Goal: Communication & Community: Participate in discussion

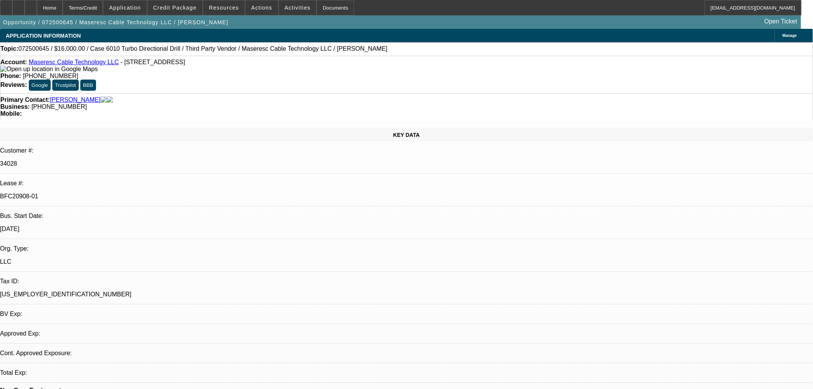
select select "0"
select select "2"
select select "0"
select select "6"
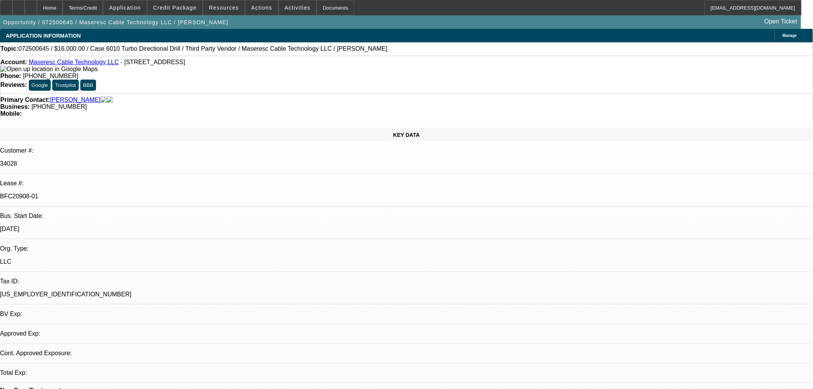
select select "0"
select select "2"
select select "0"
select select "6"
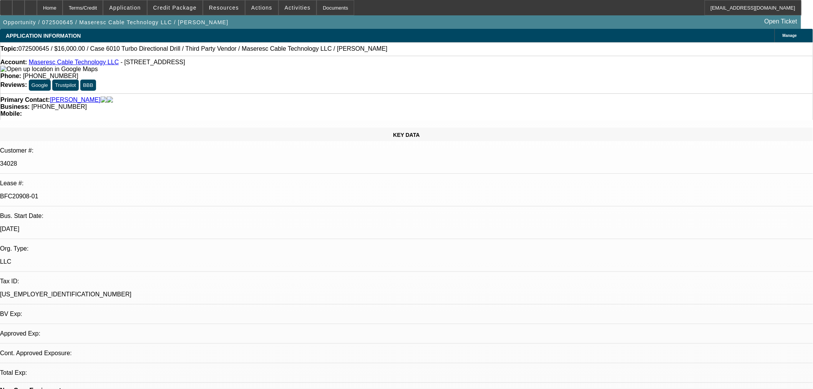
select select "0"
select select "2"
select select "0"
select select "6"
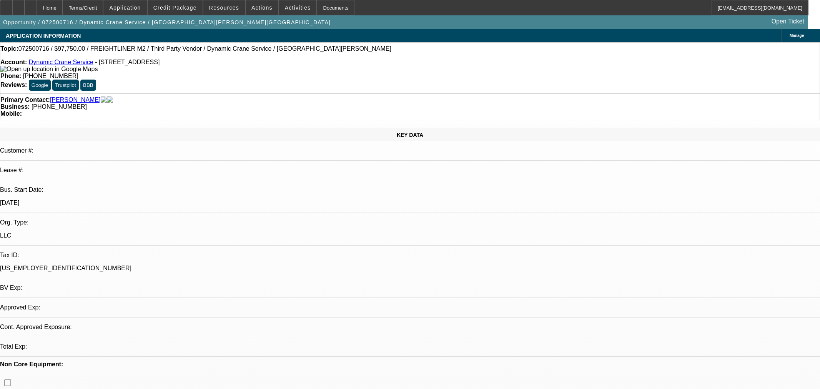
select select "0.15"
select select "2"
select select "0"
select select "6"
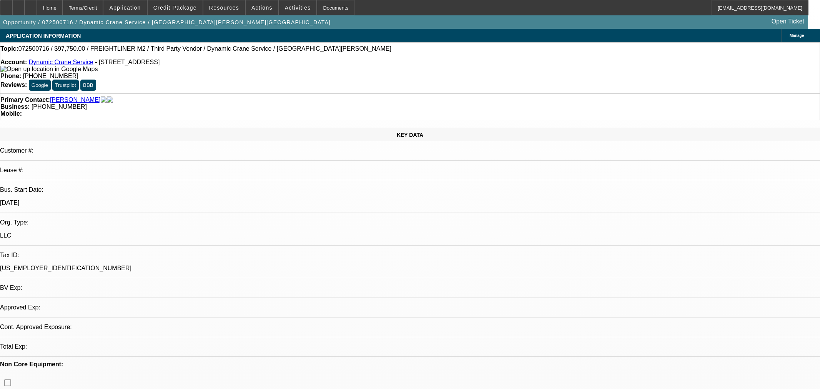
select select "0.15"
select select "2"
select select "0"
select select "6"
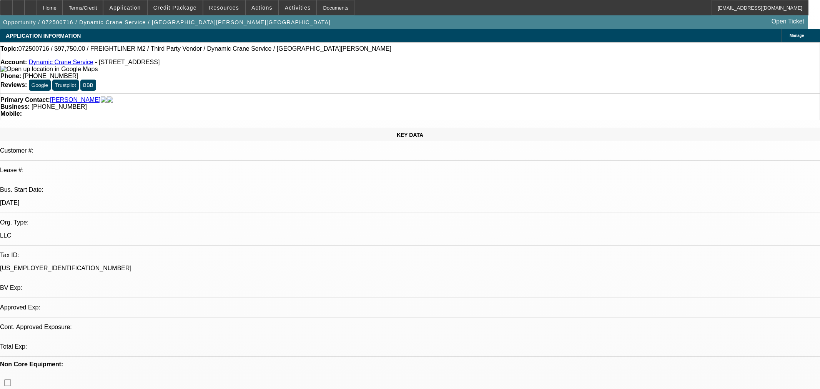
select select "0.15"
select select "2"
select select "0"
select select "6"
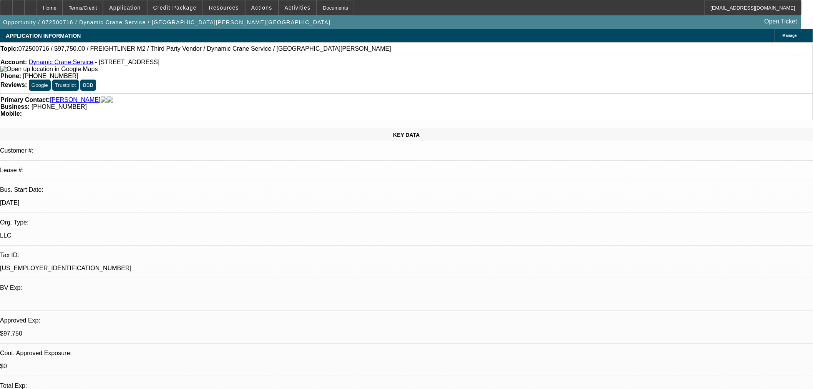
scroll to position [198, 0]
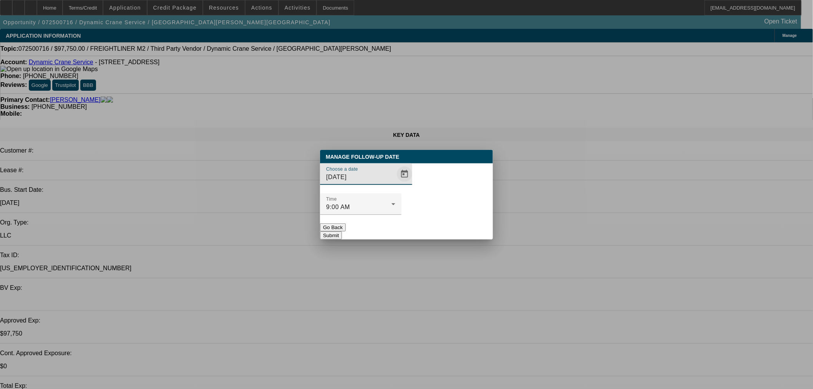
click at [395, 183] on span "Open calendar" at bounding box center [404, 174] width 18 height 18
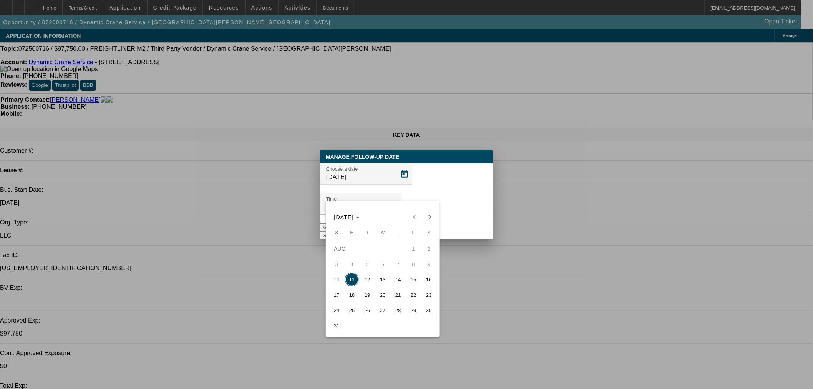
click at [348, 310] on span "25" at bounding box center [352, 310] width 14 height 14
type input "8/25/2025"
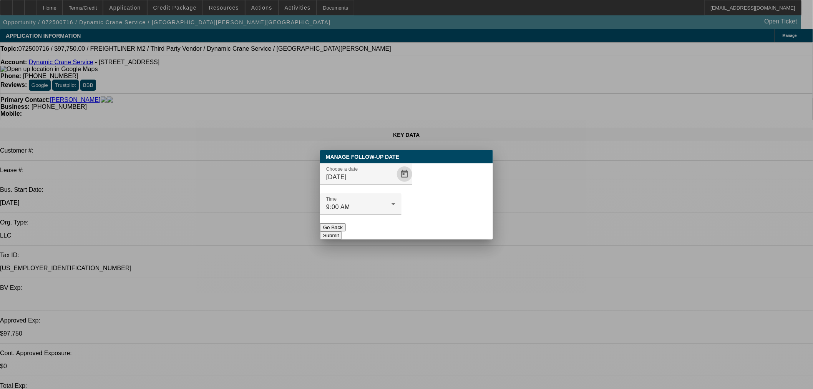
click at [342, 231] on button "Submit" at bounding box center [331, 235] width 22 height 8
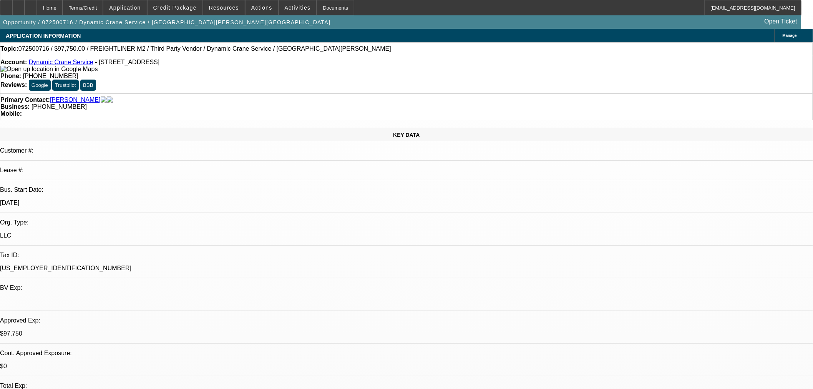
radio input "true"
type textarea "T"
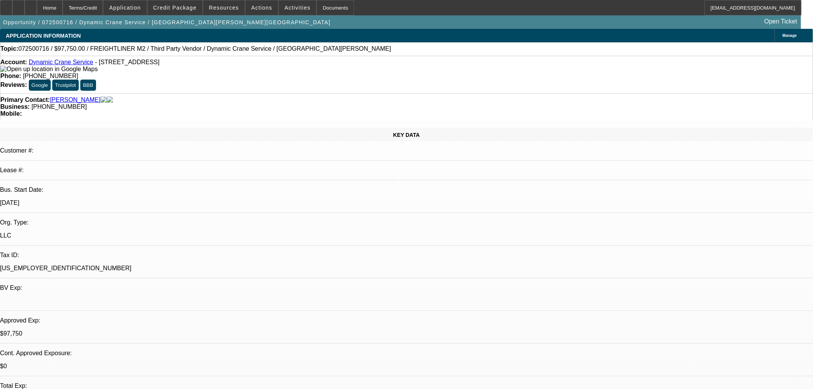
type textarea "Jack Hatch is the closing rep. FU in 2 weeks if no update."
radio input "true"
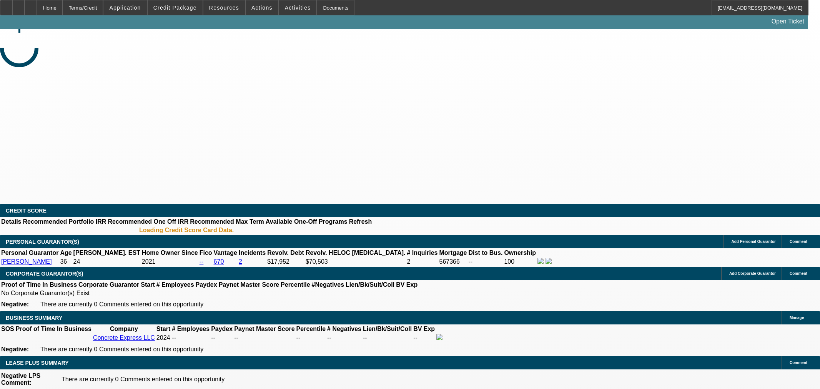
select select "0.2"
select select "2"
select select "0"
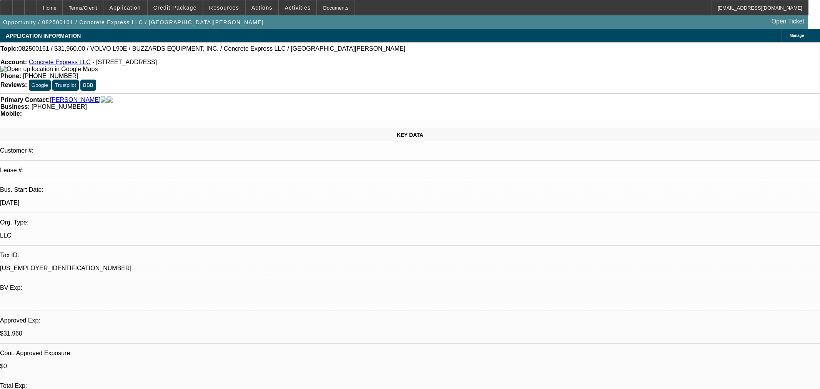
select select "1"
select select "2"
select select "6"
drag, startPoint x: 648, startPoint y: 127, endPoint x: 648, endPoint y: 140, distance: 13.1
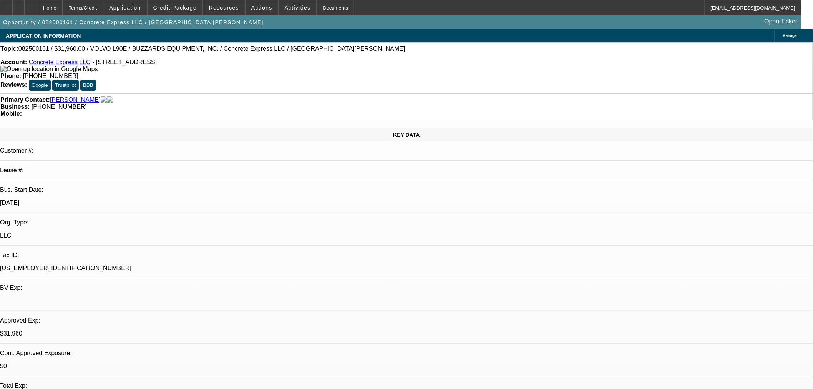
radio input "true"
type textarea "SE to Ethan. FU in 1 week if no update."
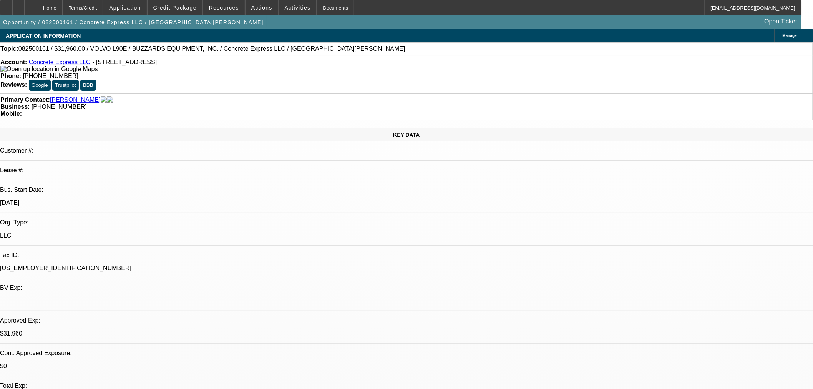
radio input "true"
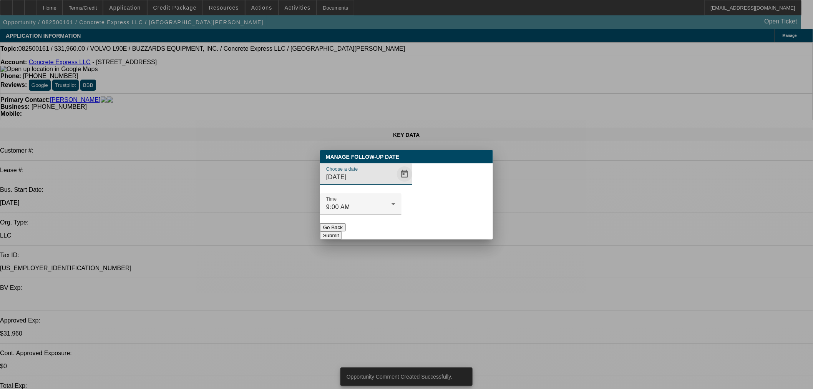
click at [395, 183] on span "Open calendar" at bounding box center [404, 174] width 18 height 18
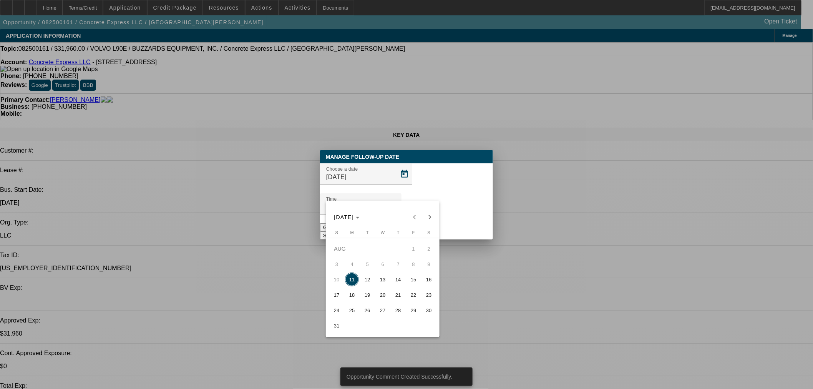
click at [348, 294] on span "18" at bounding box center [352, 295] width 14 height 14
type input "8/18/2025"
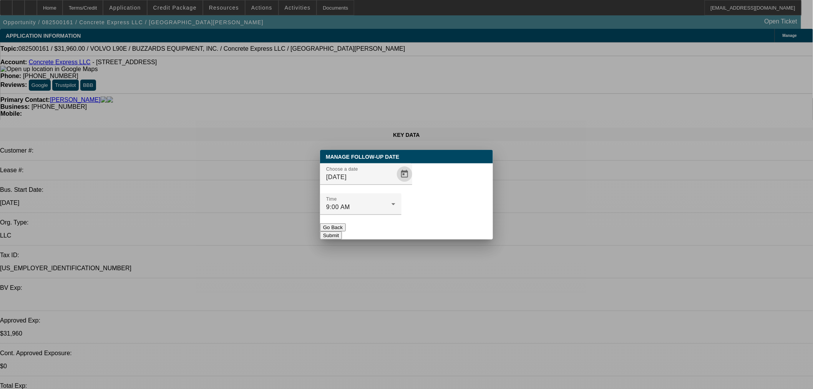
click at [342, 231] on button "Submit" at bounding box center [331, 235] width 22 height 8
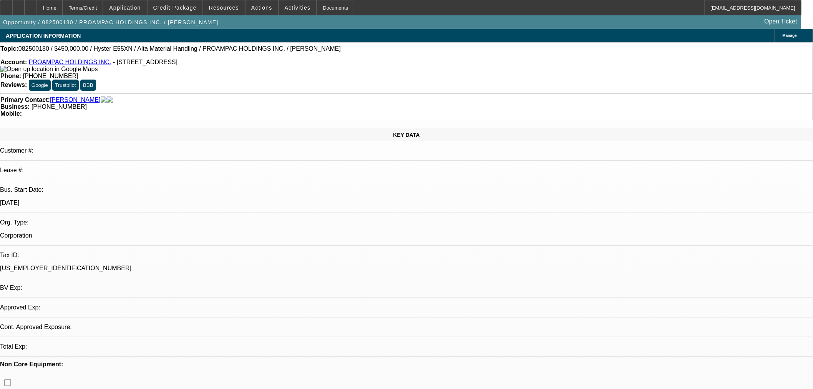
select select "0"
select select "2"
select select "0"
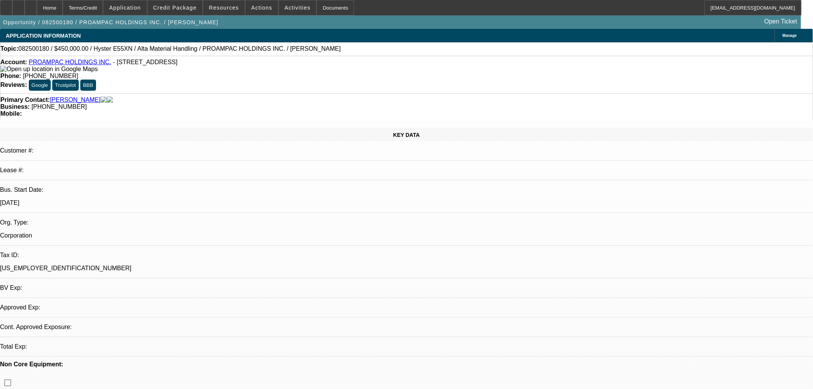
select select "0"
select select "1"
select select "2"
select select "1"
select select "2"
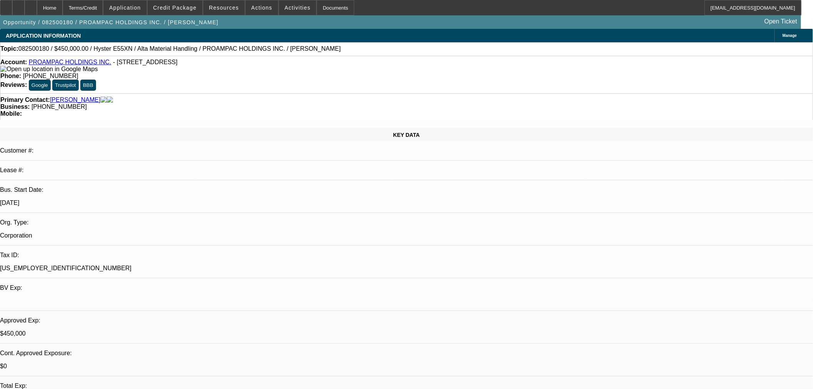
select select "5"
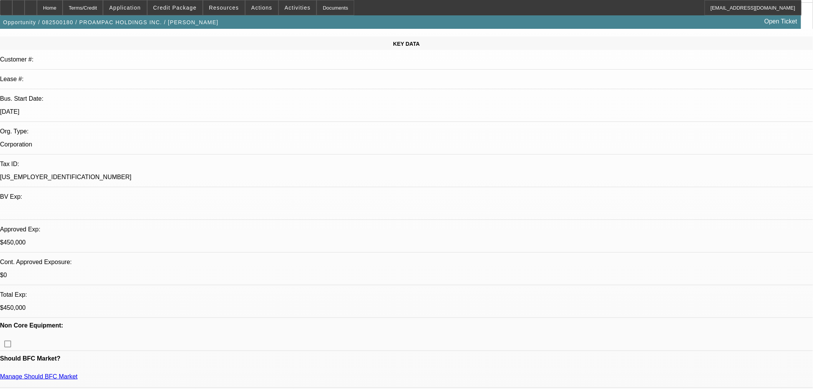
scroll to position [71, 0]
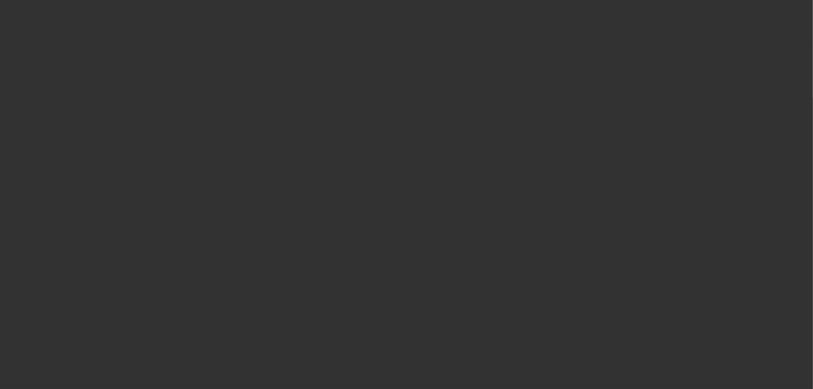
scroll to position [0, 0]
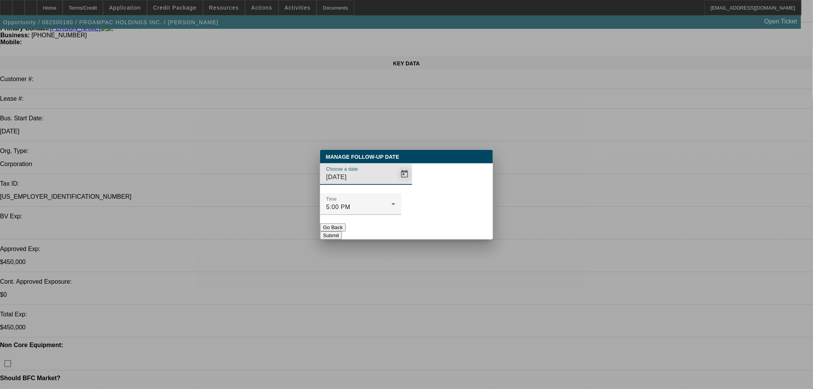
click at [395, 183] on span "Open calendar" at bounding box center [404, 174] width 18 height 18
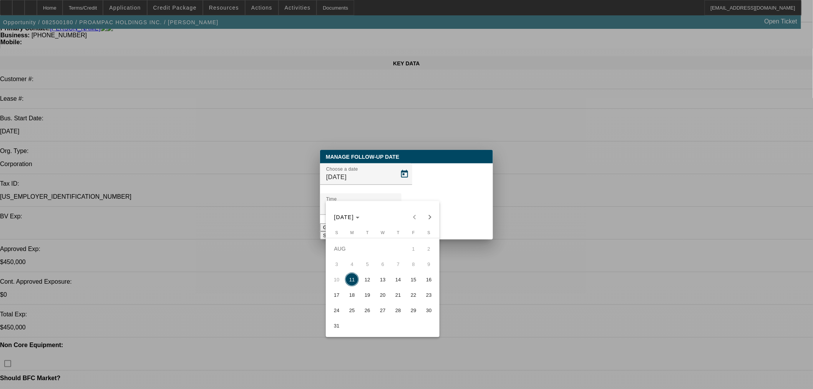
click at [350, 296] on span "18" at bounding box center [352, 295] width 14 height 14
type input "8/18/2025"
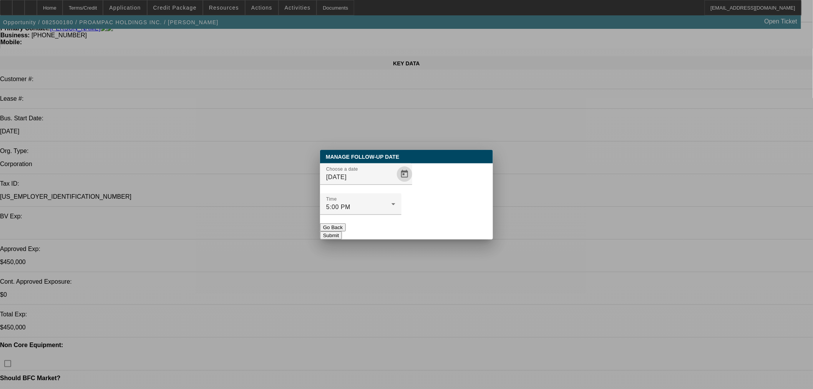
click at [342, 231] on button "Submit" at bounding box center [331, 235] width 22 height 8
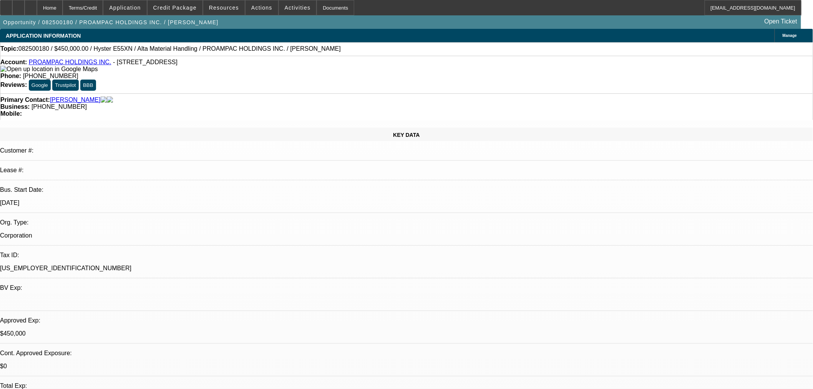
scroll to position [71, 0]
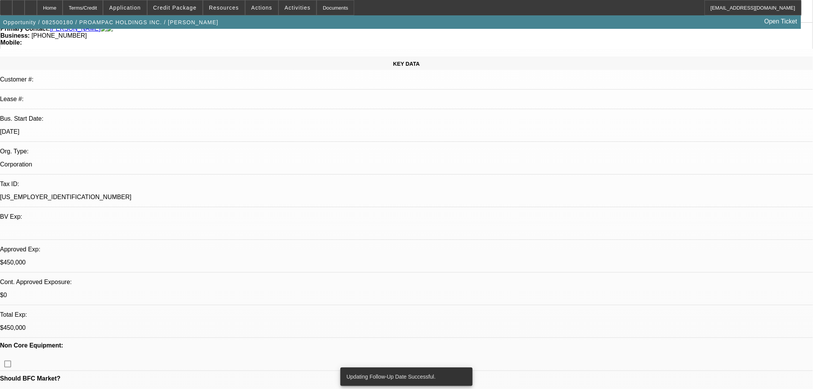
radio input "true"
type textarea "Sent FU to Tony. Circle back in 1 week."
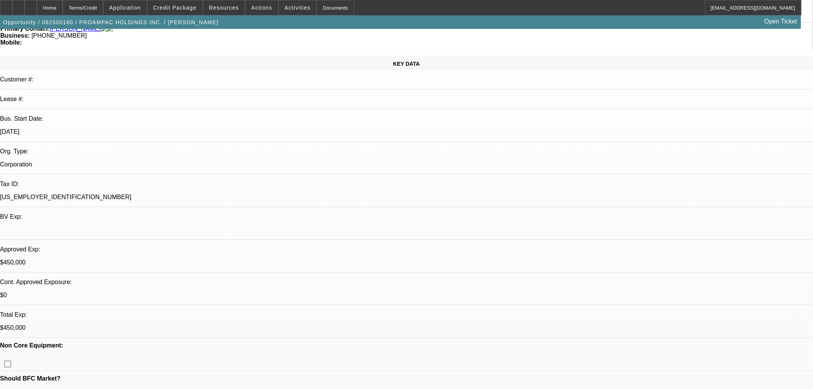
radio input "true"
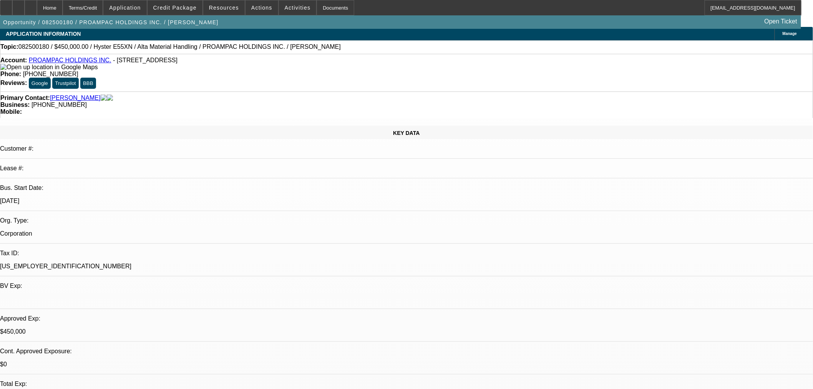
scroll to position [0, 0]
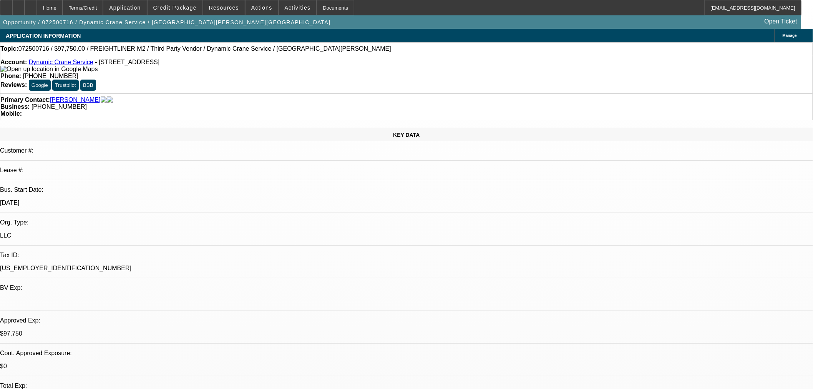
select select "0.15"
select select "2"
select select "0"
select select "6"
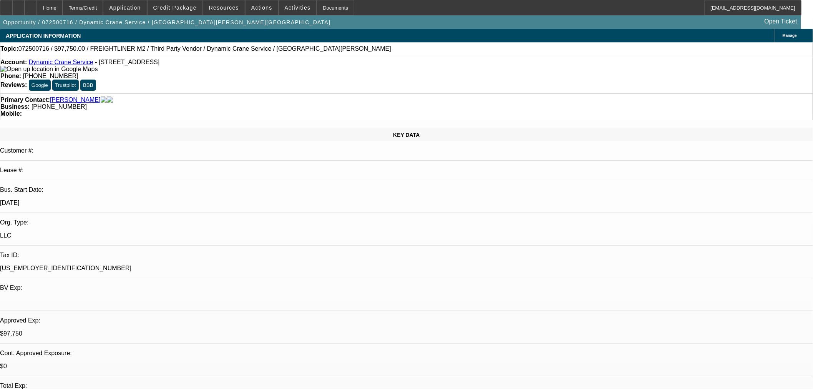
select select "0.15"
select select "2"
select select "0"
select select "6"
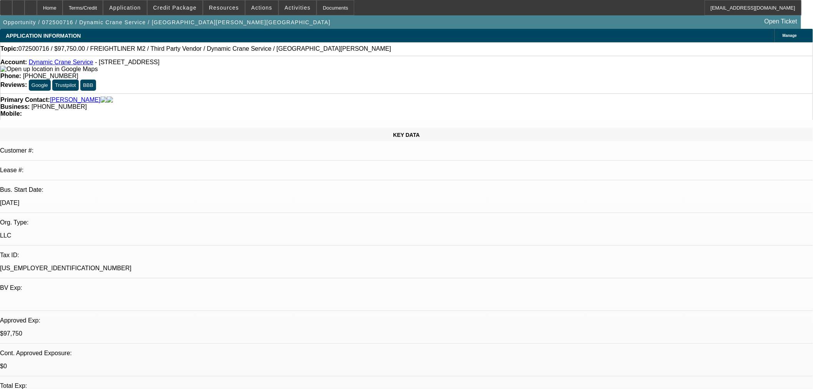
select select "0.15"
select select "2"
select select "0"
select select "6"
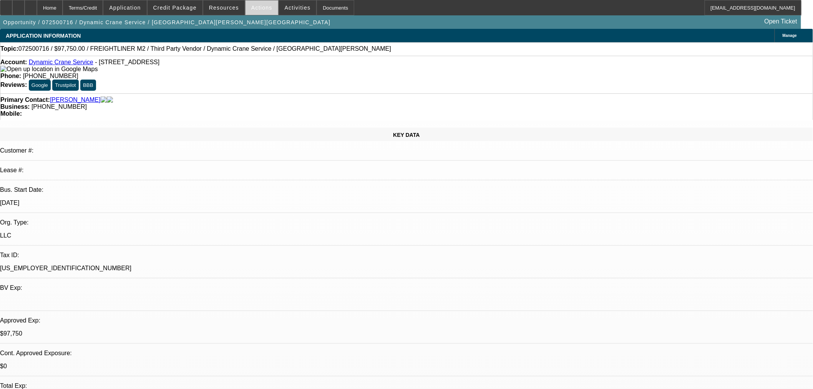
click at [258, 3] on span at bounding box center [262, 7] width 33 height 18
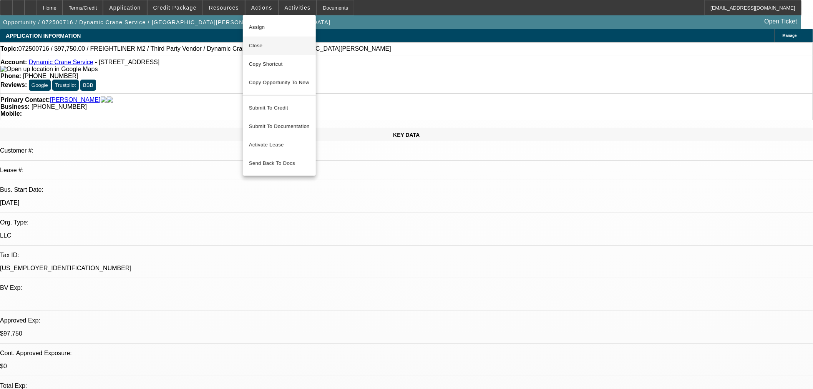
click at [275, 49] on span "Close" at bounding box center [279, 45] width 61 height 9
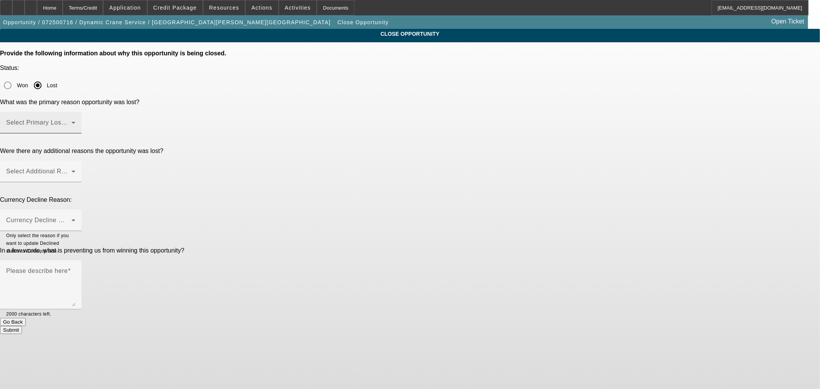
click at [71, 121] on span at bounding box center [38, 125] width 65 height 9
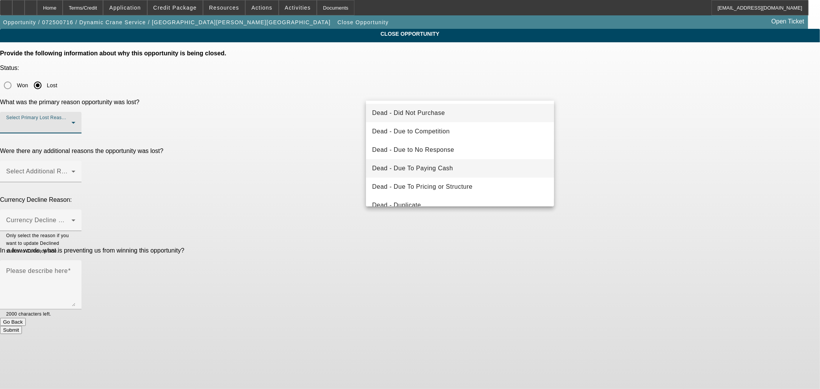
click at [435, 164] on span "Dead - Due To Paying Cash" at bounding box center [412, 168] width 81 height 9
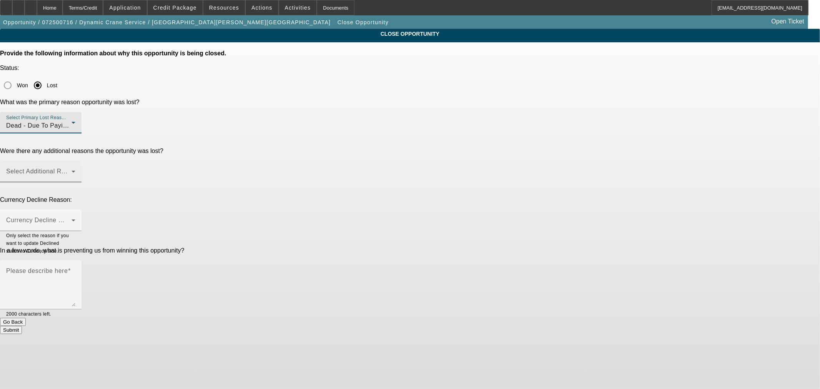
click at [71, 170] on span at bounding box center [38, 174] width 65 height 9
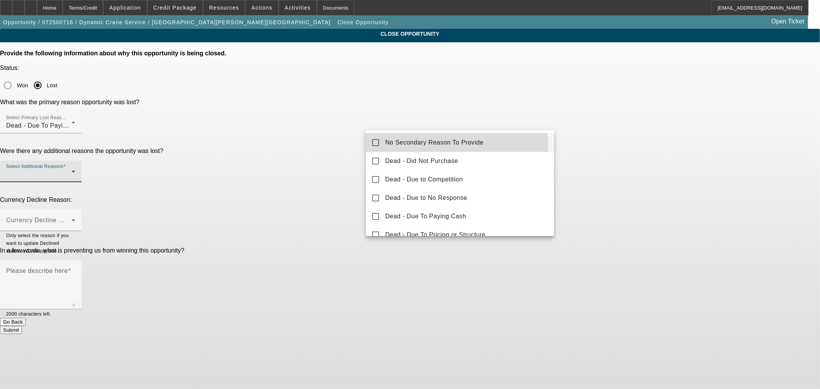
click at [417, 148] on mat-option "No Secondary Reason To Provide" at bounding box center [460, 142] width 188 height 18
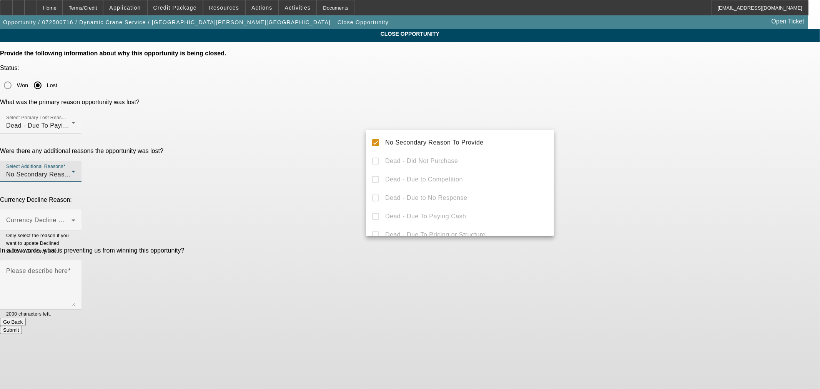
click at [331, 147] on div at bounding box center [410, 194] width 820 height 389
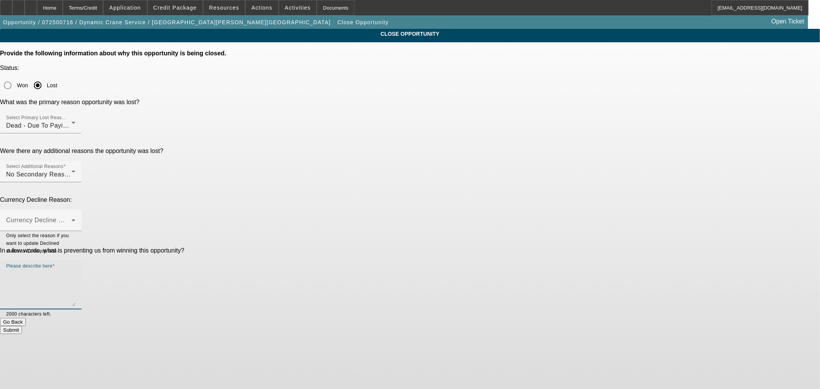
click at [75, 269] on textarea "Please describe here" at bounding box center [40, 287] width 69 height 37
paste textarea "[PERSON_NAME] decided to pay cash for a cheaper piece of equipment"
type textarea "[PERSON_NAME] decided to pay cash for a cheaper piece of equipment"
click at [22, 326] on button "Submit" at bounding box center [11, 330] width 22 height 8
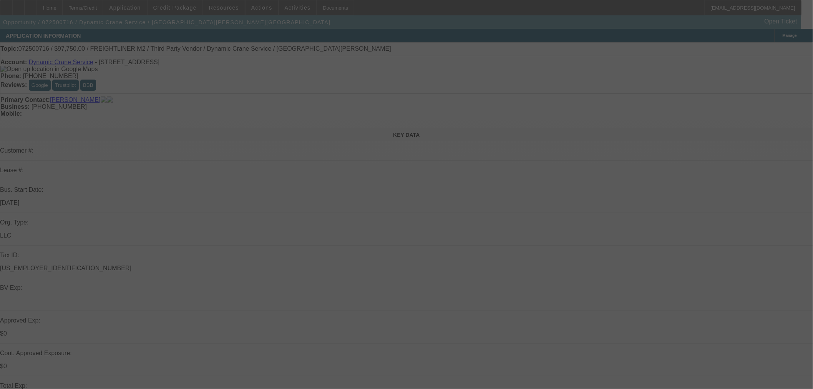
select select "0.15"
select select "2"
select select "0"
select select "6"
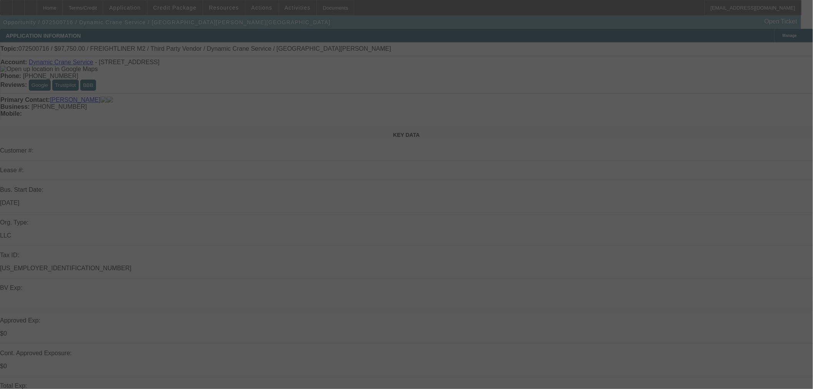
select select "0.15"
select select "2"
select select "0"
select select "6"
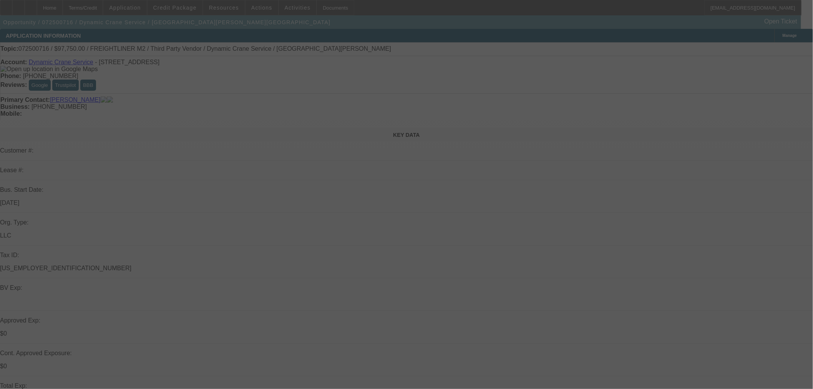
select select "0.15"
select select "2"
select select "0"
select select "6"
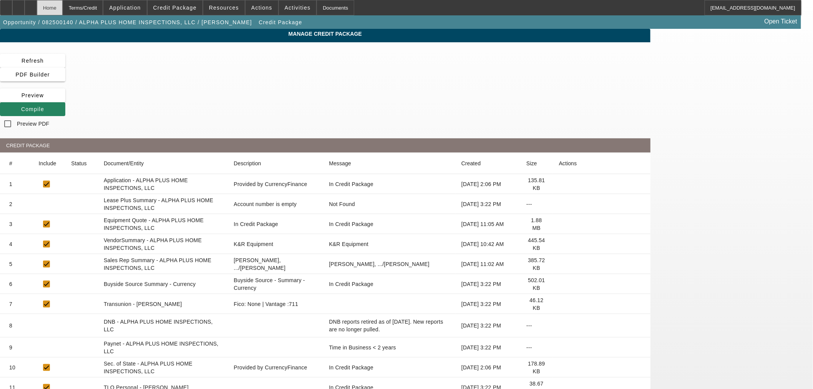
click at [63, 8] on div "Home" at bounding box center [50, 7] width 26 height 15
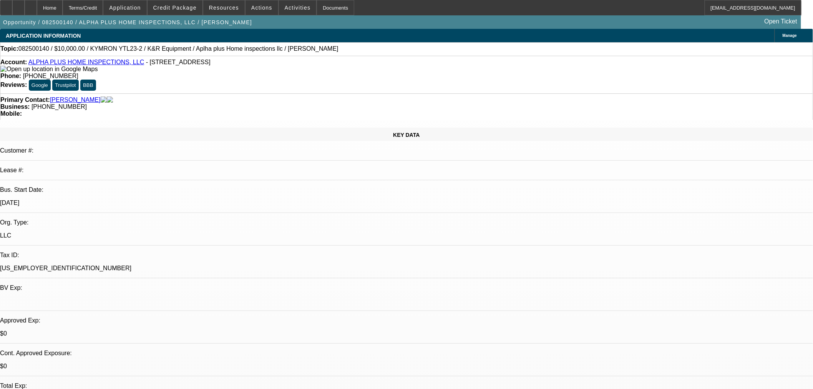
select select "0"
select select "2"
select select "0"
select select "6"
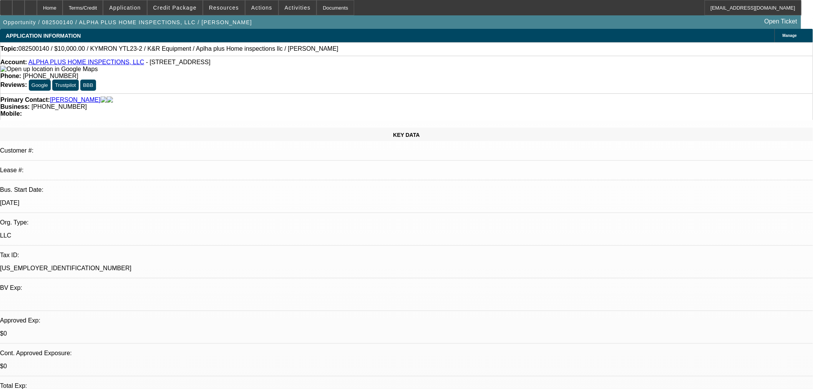
select select "0"
select select "2"
select select "0"
select select "6"
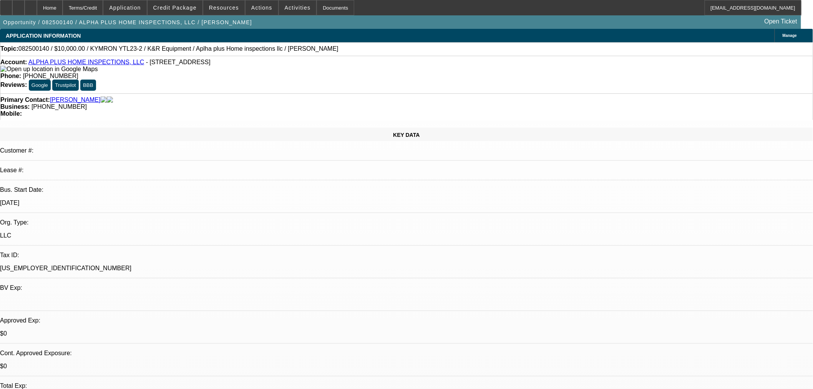
select select "0"
select select "2"
select select "0"
select select "6"
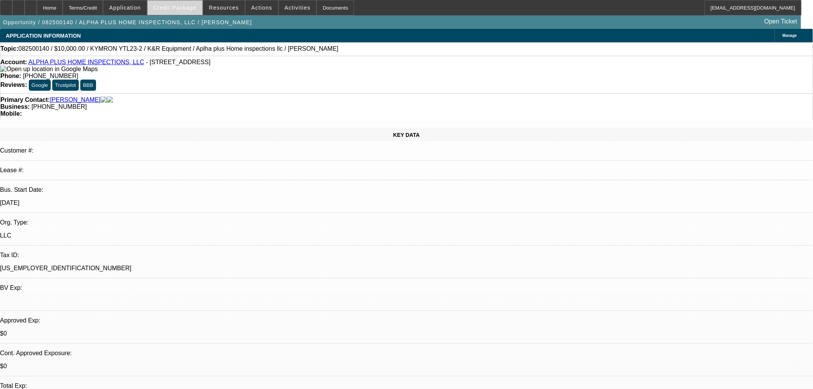
click at [164, 11] on span at bounding box center [175, 7] width 55 height 18
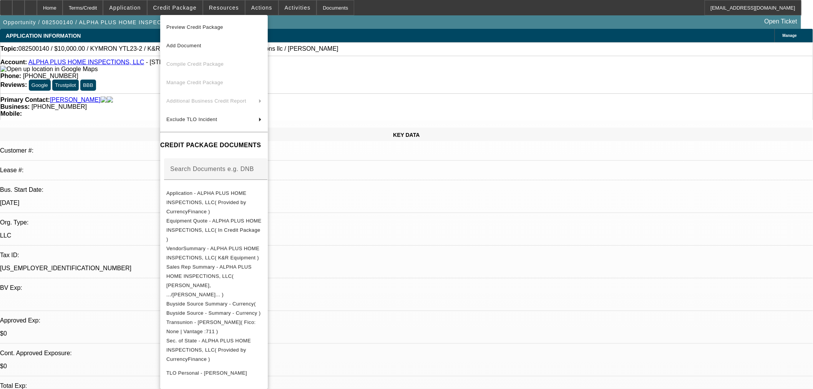
click at [184, 27] on span "Preview Credit Package" at bounding box center [194, 27] width 57 height 6
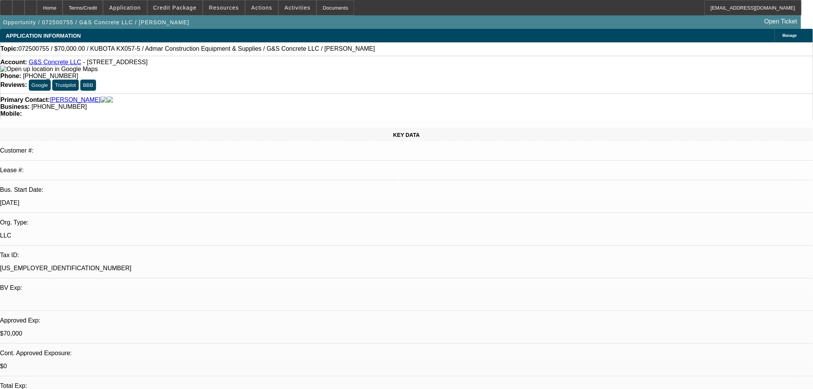
select select "0"
select select "2"
select select "0"
select select "6"
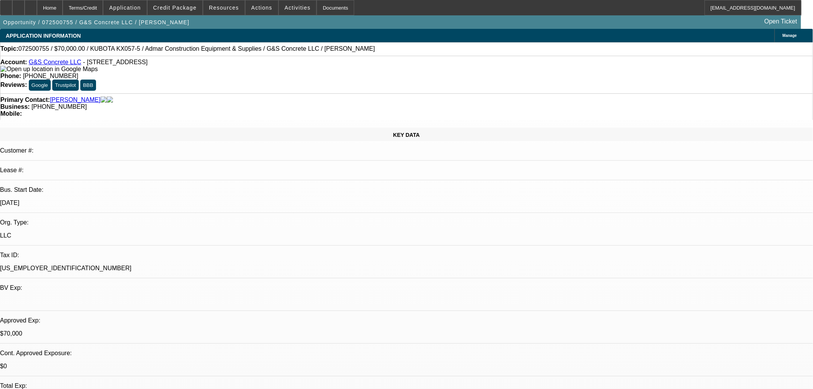
select select "0"
select select "2"
select select "0"
select select "6"
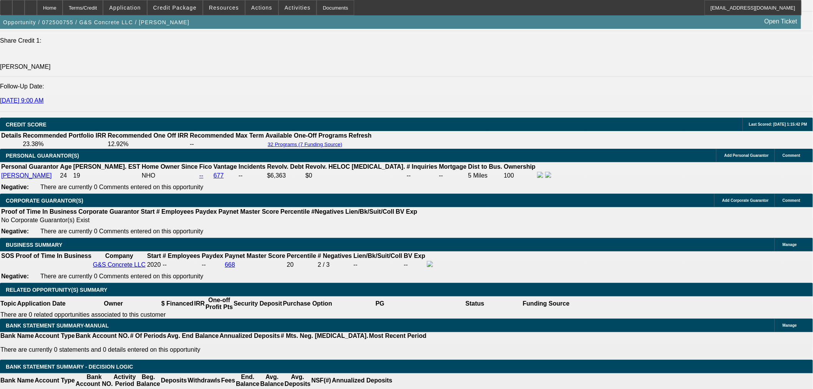
scroll to position [1067, 0]
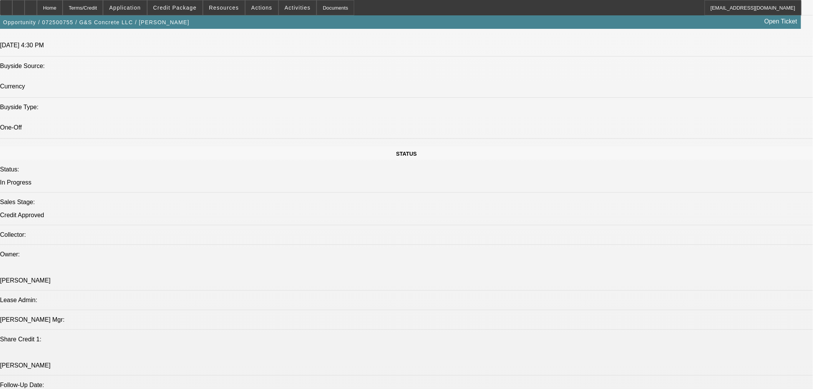
scroll to position [712, 0]
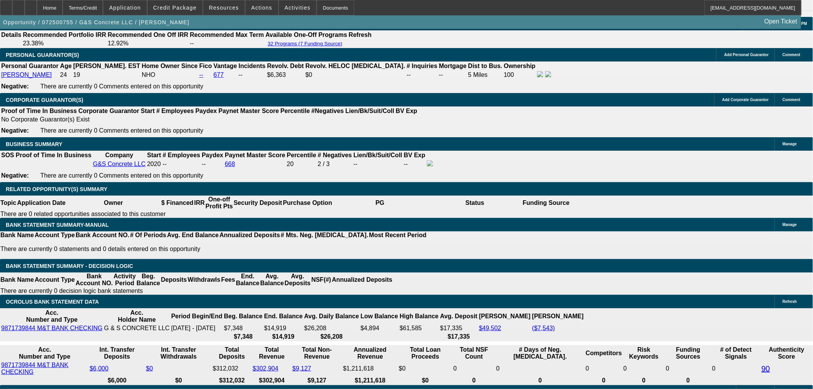
scroll to position [1067, 0]
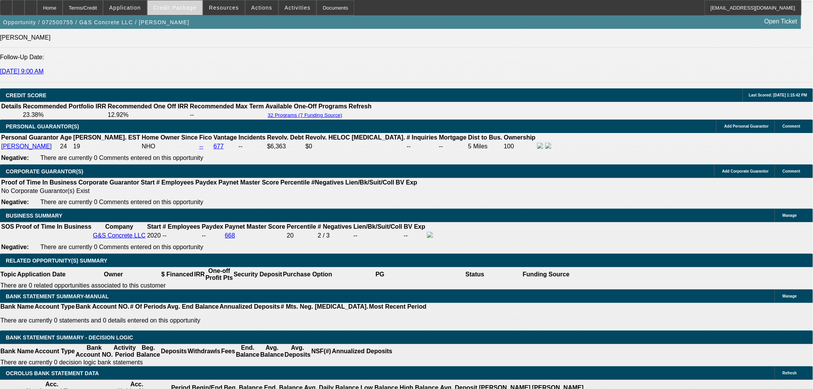
click at [183, 8] on span "Credit Package" at bounding box center [174, 8] width 43 height 6
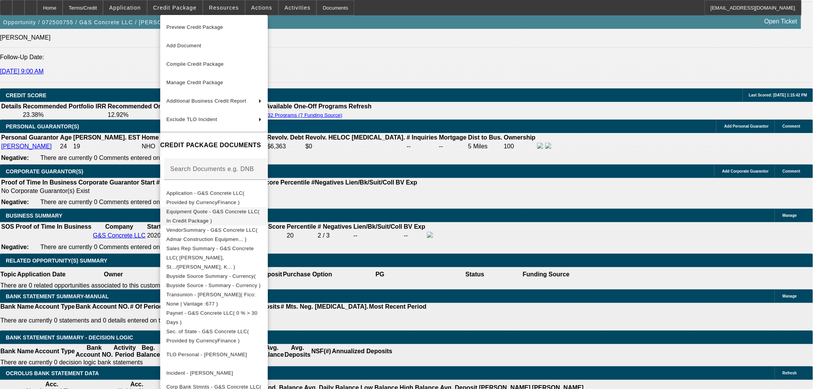
click at [260, 221] on button "Equipment Quote - G&S Concrete LLC( In Credit Package )" at bounding box center [214, 216] width 108 height 18
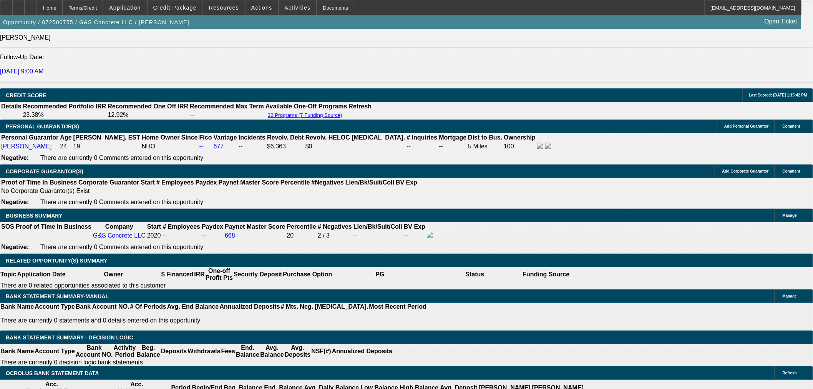
scroll to position [0, 0]
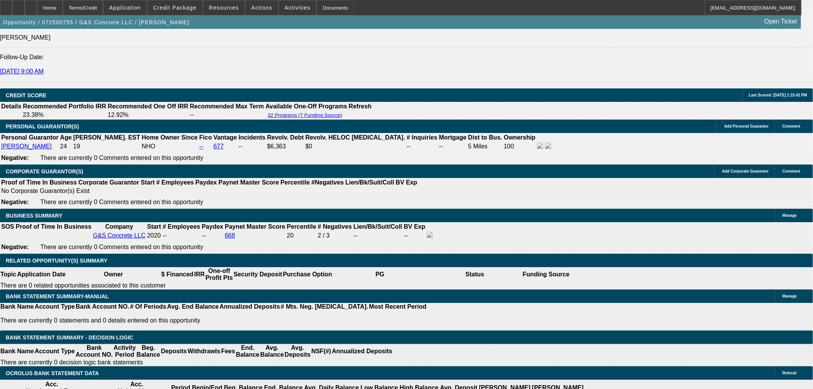
radio input "true"
type textarea "TT Adam. Says this is going to go forward. Says customer has seen the unit and …"
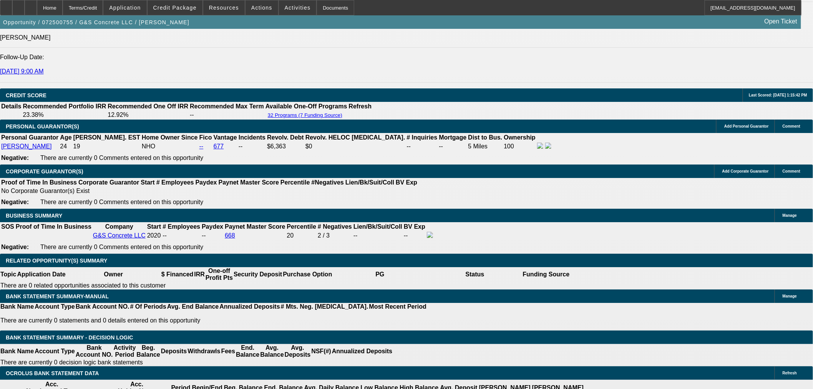
radio input "true"
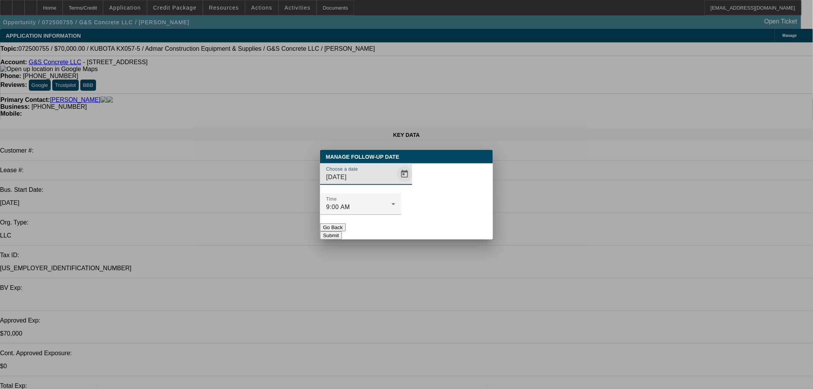
click at [395, 183] on span "Open calendar" at bounding box center [404, 174] width 18 height 18
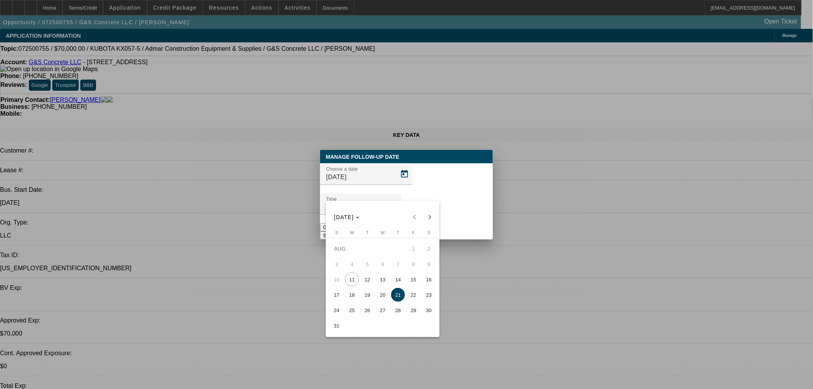
click at [354, 280] on span "11" at bounding box center [352, 279] width 14 height 14
type input "8/11/2025"
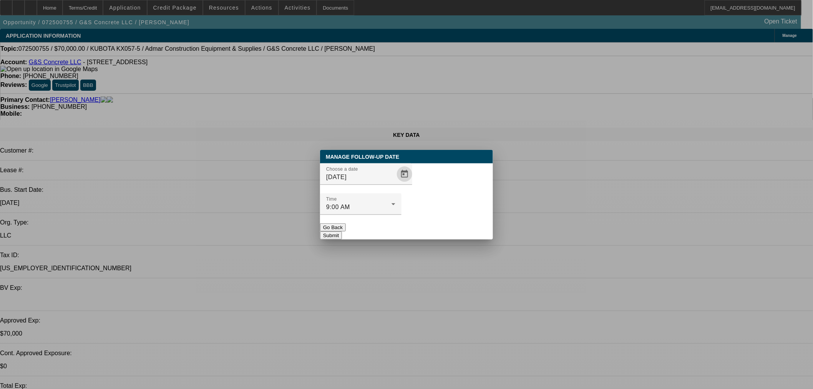
click at [342, 231] on button "Submit" at bounding box center [331, 235] width 22 height 8
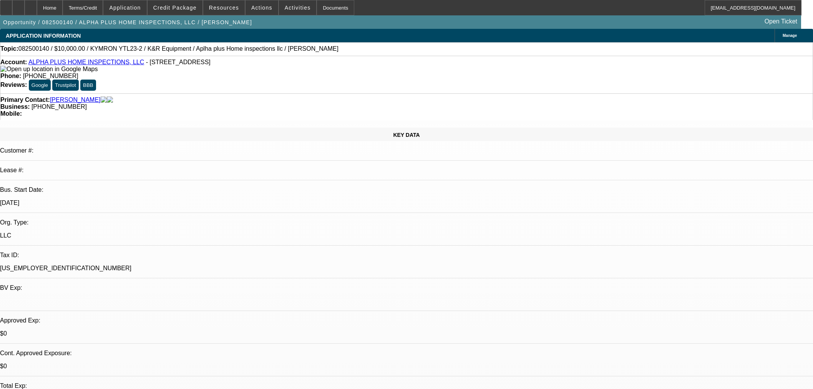
select select "0"
select select "2"
select select "0"
select select "6"
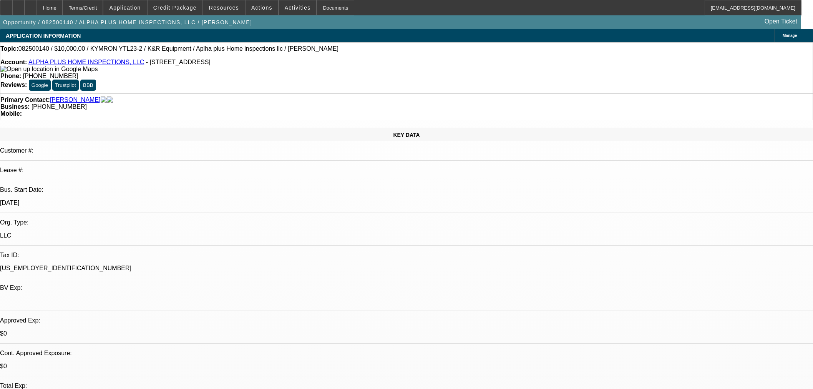
select select "0"
select select "2"
select select "0"
select select "6"
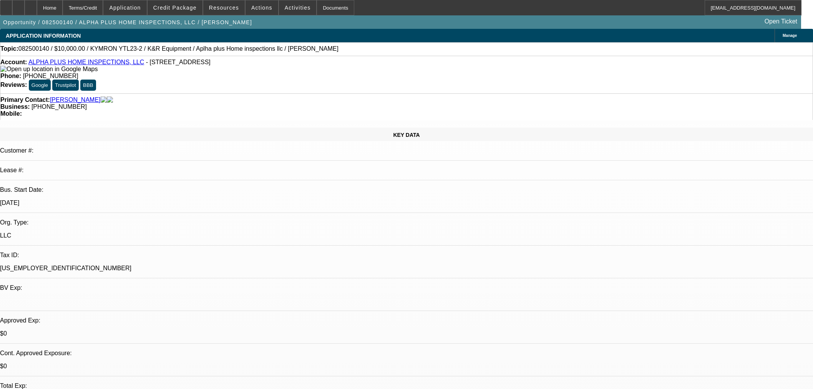
select select "0"
select select "2"
select select "0"
select select "6"
